Goal: Find specific page/section: Find specific page/section

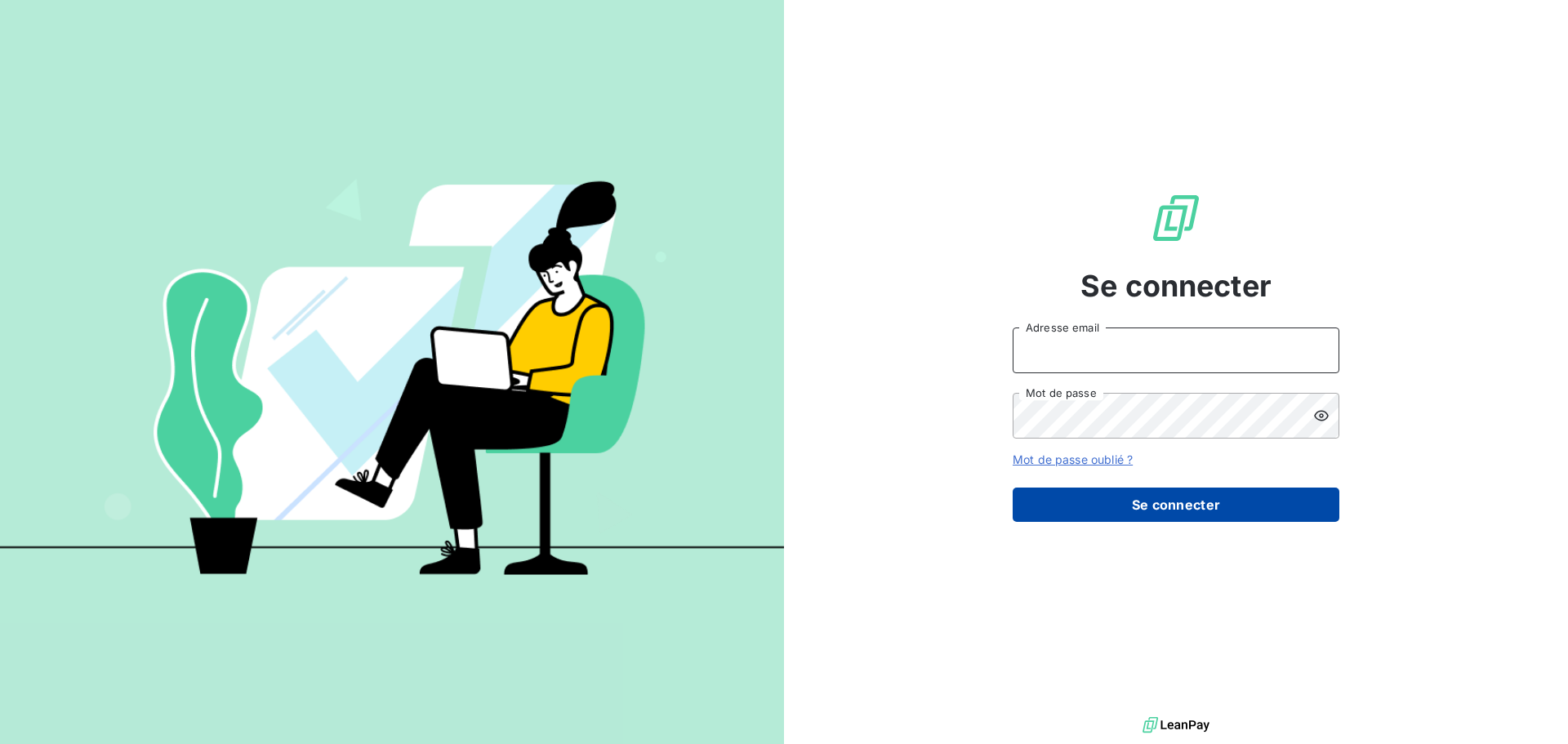
type input "[EMAIL_ADDRESS][DOMAIN_NAME]"
click at [1186, 509] on button "Se connecter" at bounding box center [1176, 505] width 326 height 35
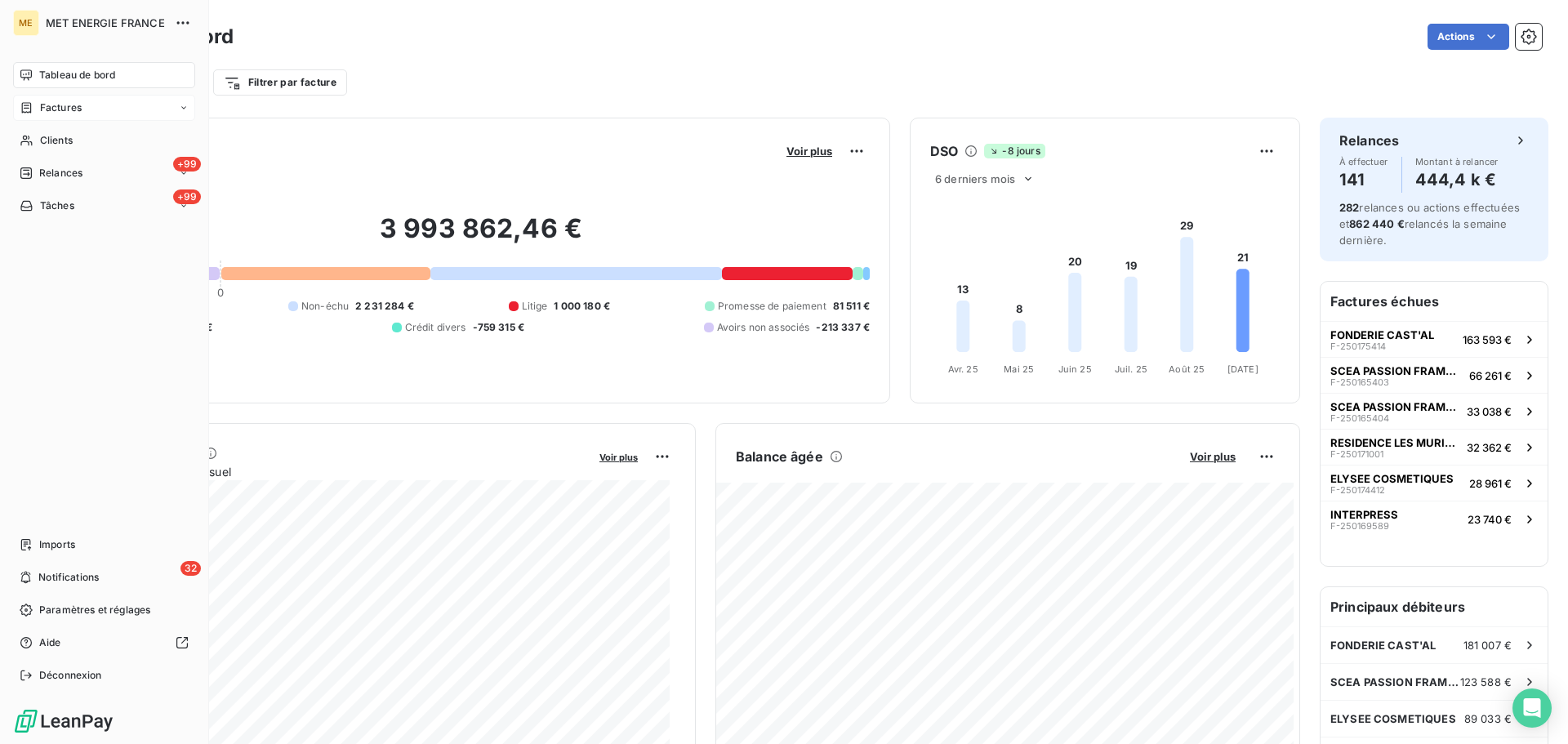
click at [28, 111] on icon at bounding box center [26, 108] width 14 height 13
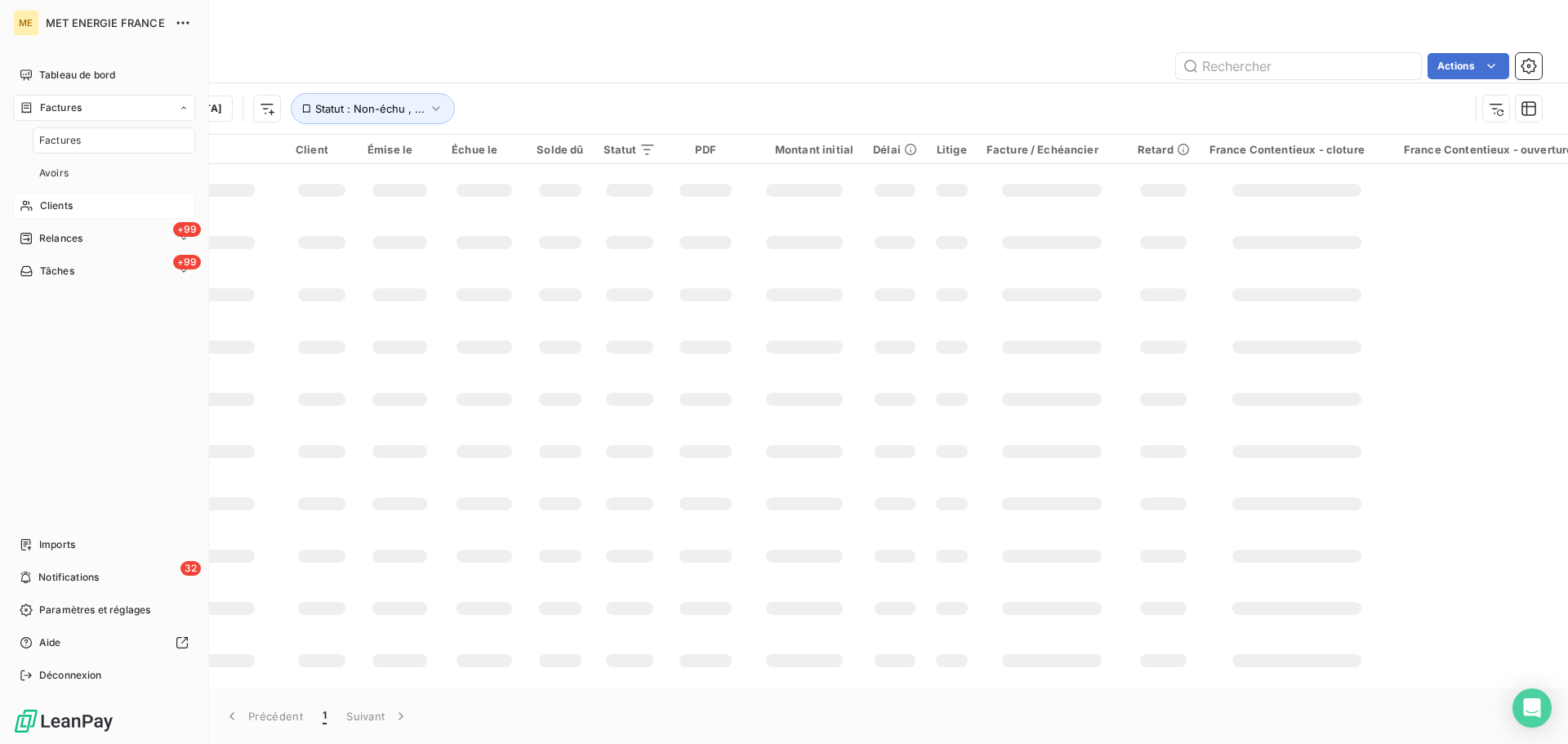
click at [40, 200] on span "Clients" at bounding box center [56, 206] width 33 height 15
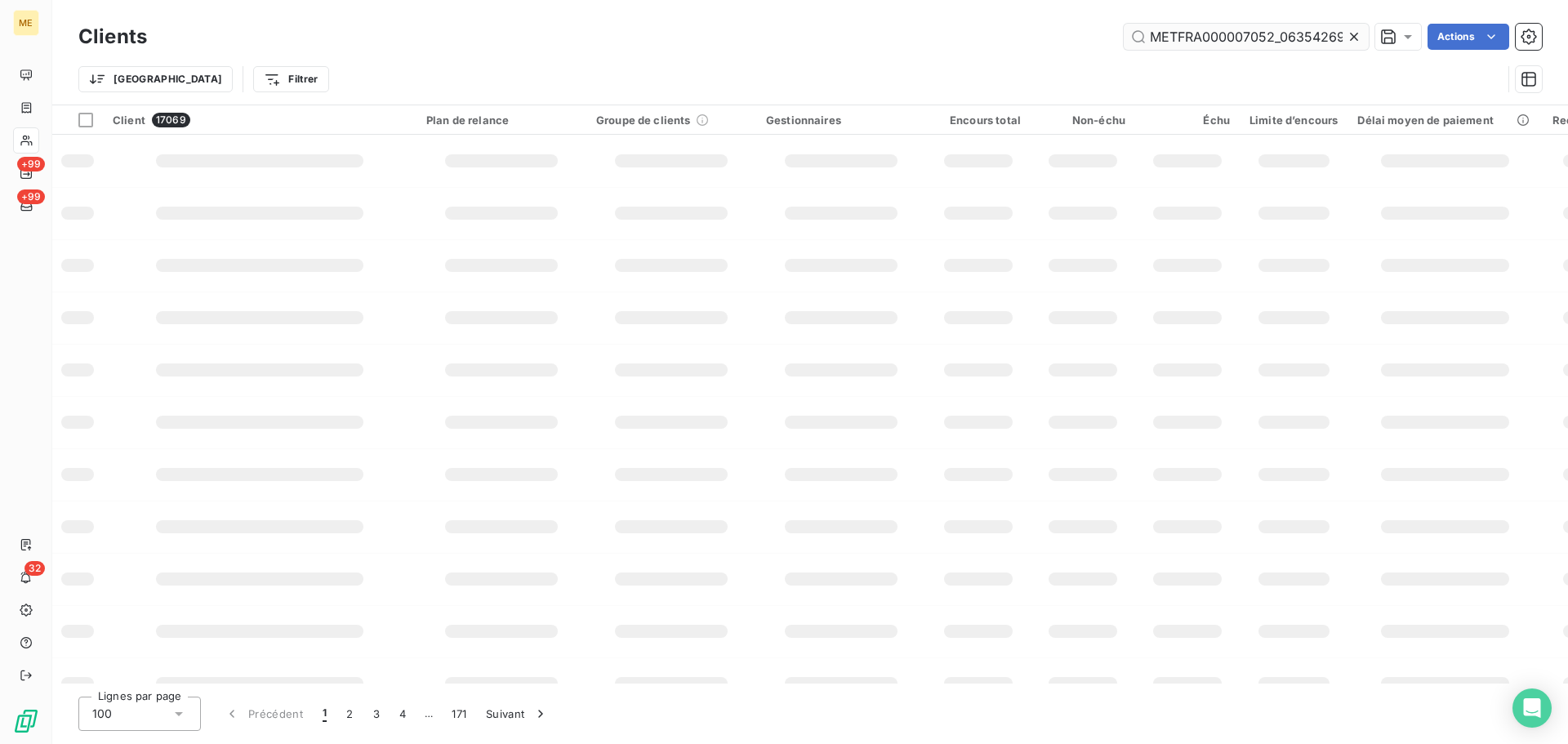
scroll to position [0, 48]
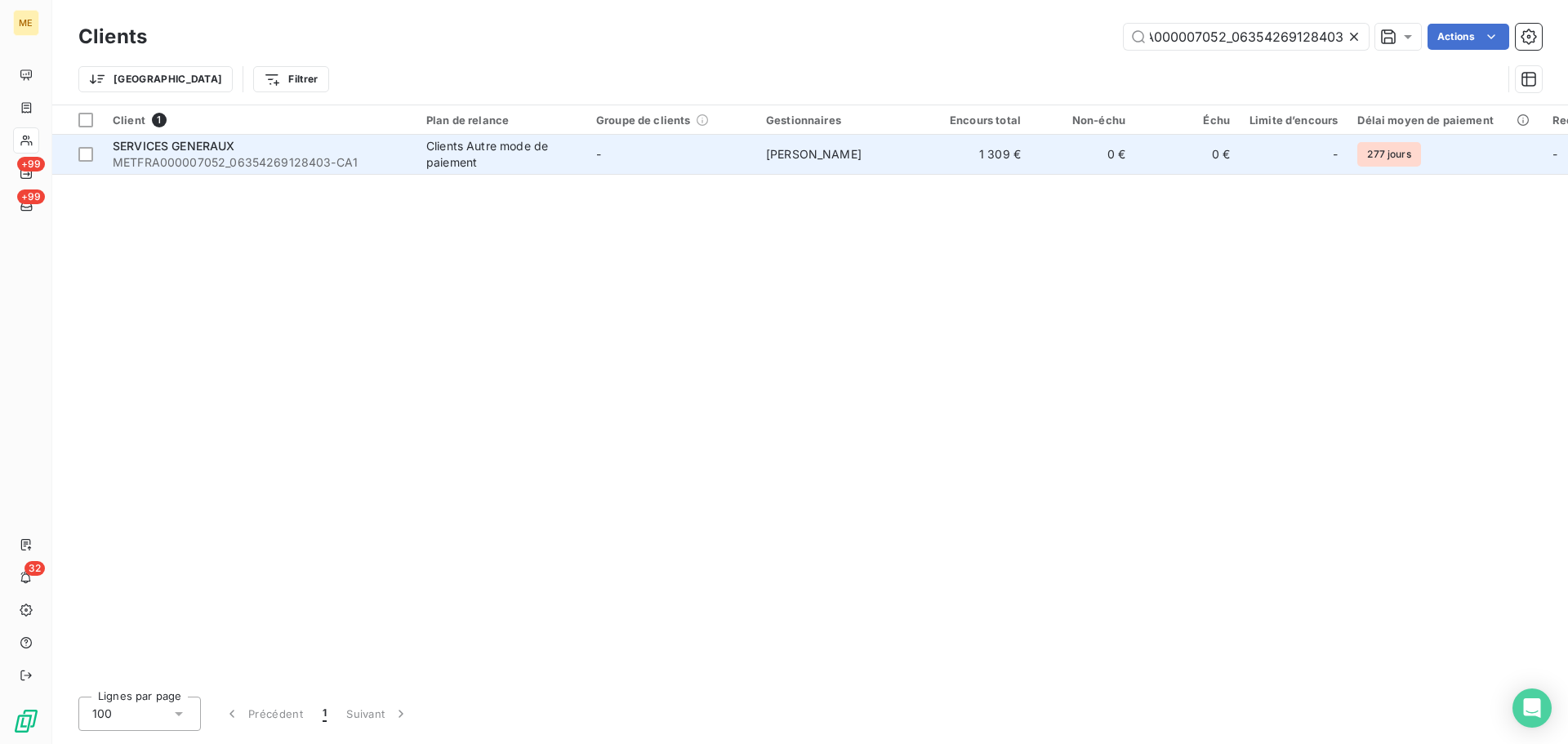
type input "METFRA000007052_06354269128403"
click at [734, 158] on td "-" at bounding box center [671, 155] width 170 height 39
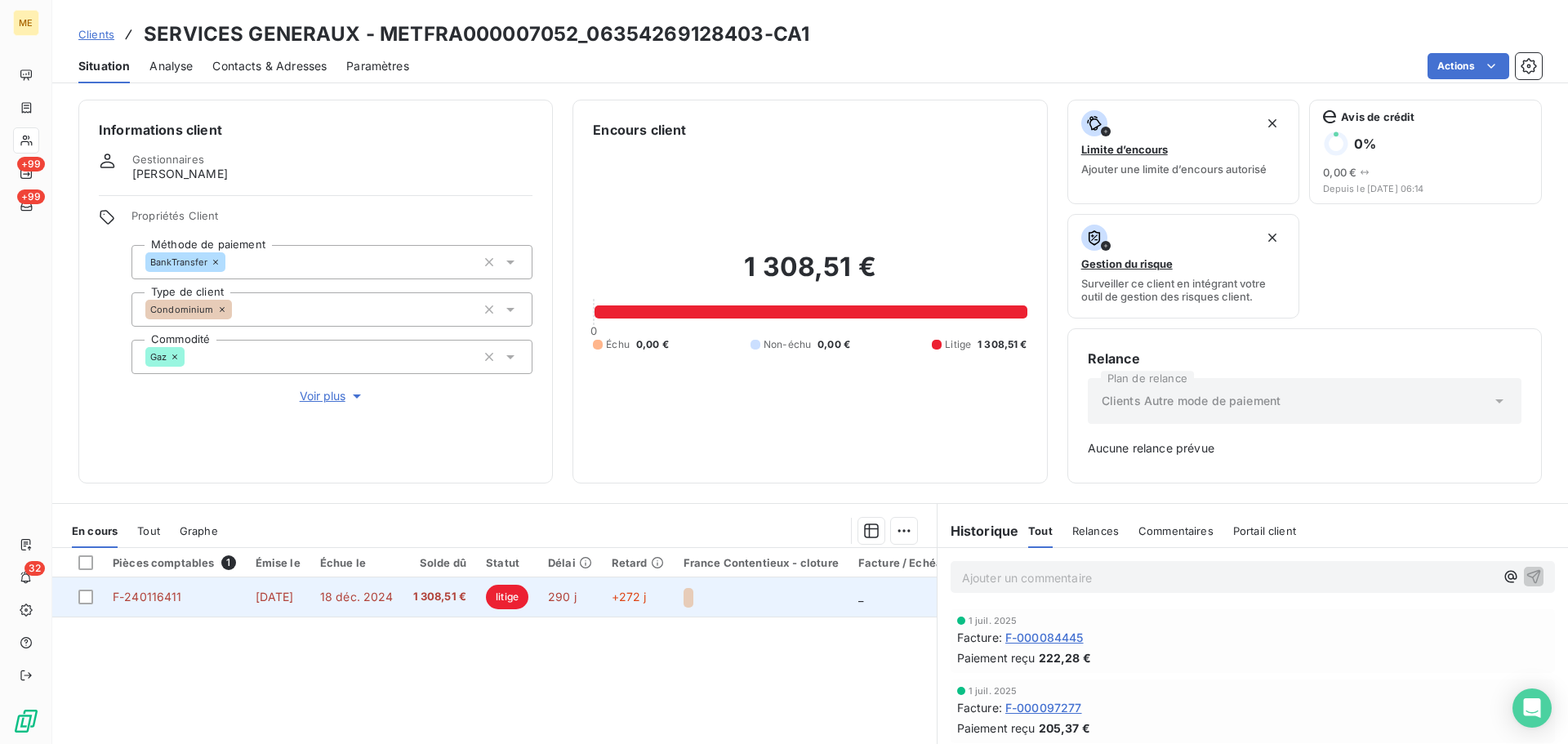
click at [577, 599] on span "290 j" at bounding box center [562, 597] width 28 height 14
